Goal: Task Accomplishment & Management: Use online tool/utility

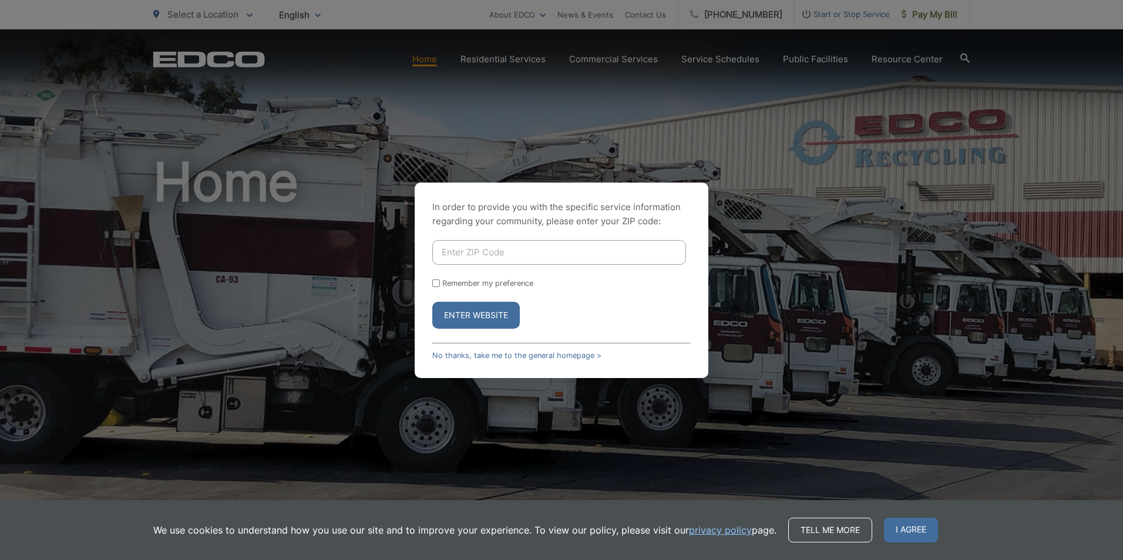
click at [476, 248] on input "Enter ZIP Code" at bounding box center [559, 252] width 254 height 25
type input "90814"
click at [432, 302] on button "Enter Website" at bounding box center [475, 315] width 87 height 27
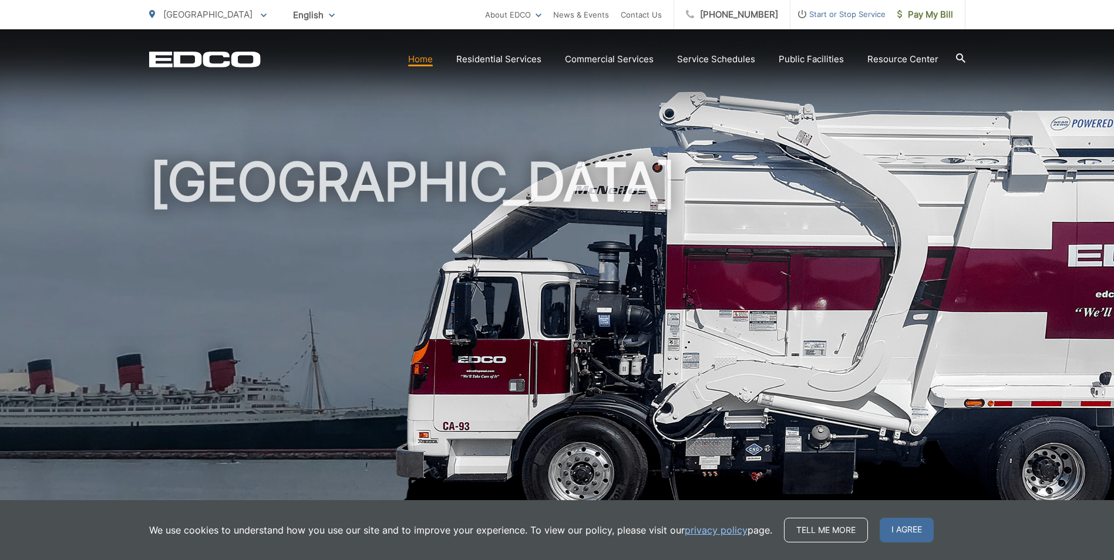
click at [923, 12] on span "Pay My Bill" at bounding box center [925, 15] width 56 height 14
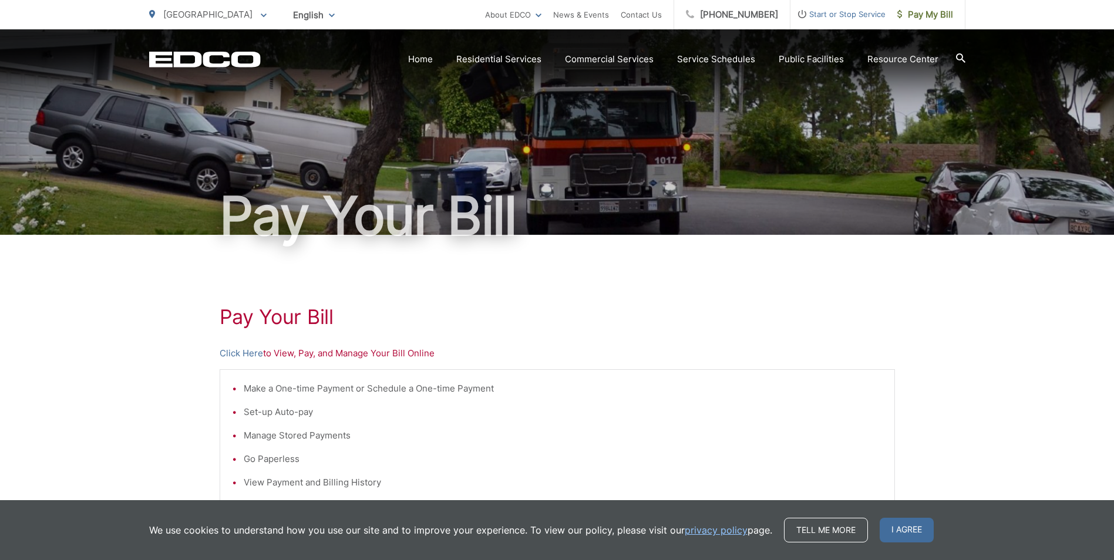
click at [245, 353] on link "Click Here" at bounding box center [241, 353] width 43 height 14
